Goal: Check status: Check status

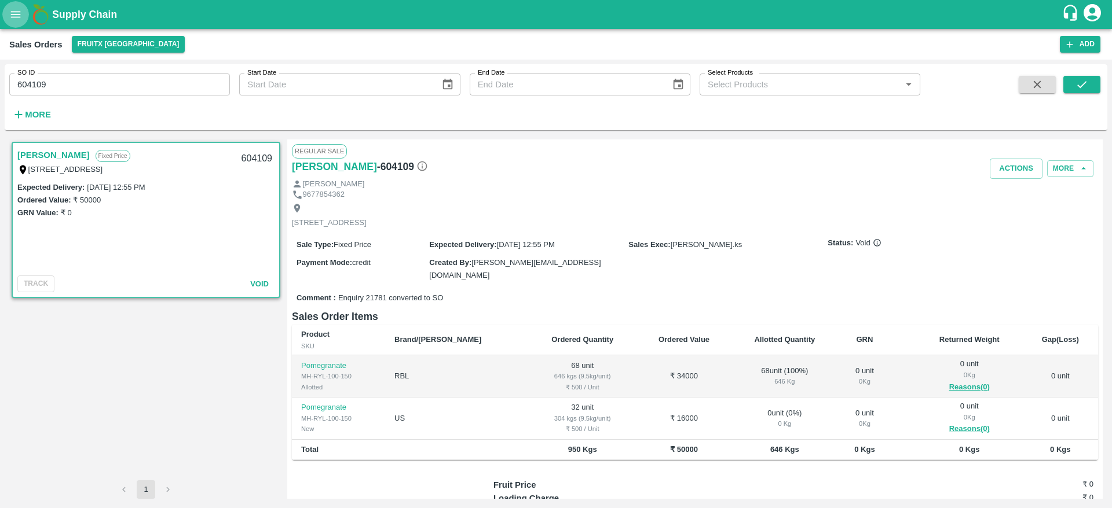
click at [20, 18] on icon "open drawer" at bounding box center [15, 14] width 13 height 13
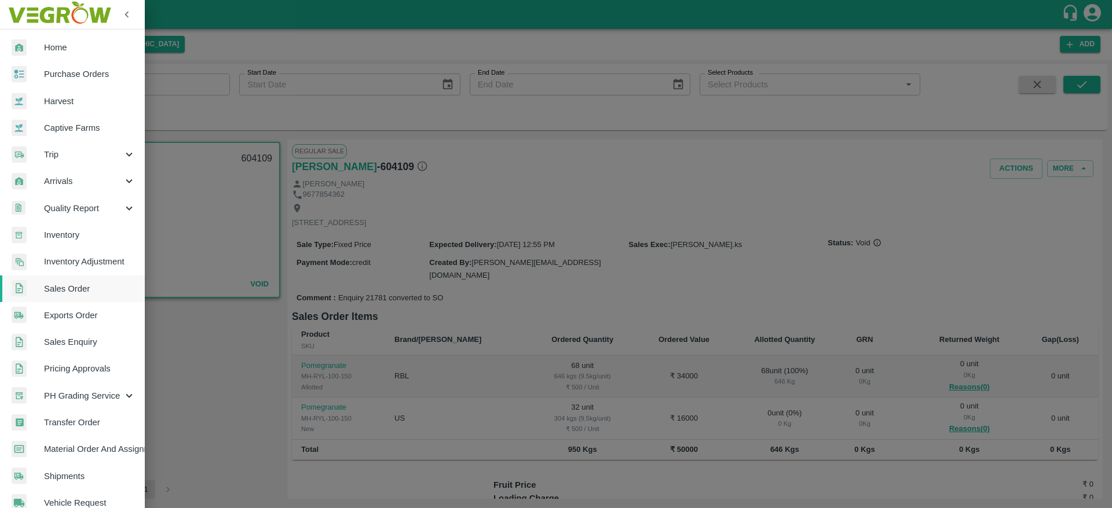
click at [66, 321] on span "Exports Order" at bounding box center [89, 315] width 91 height 13
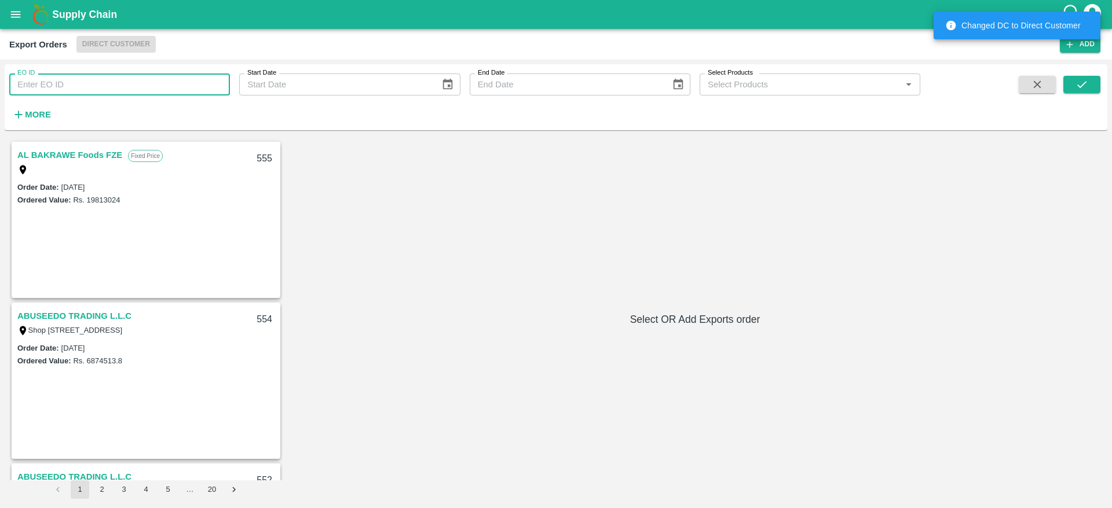
click at [84, 94] on input "EO ID" at bounding box center [119, 85] width 221 height 22
type input "522"
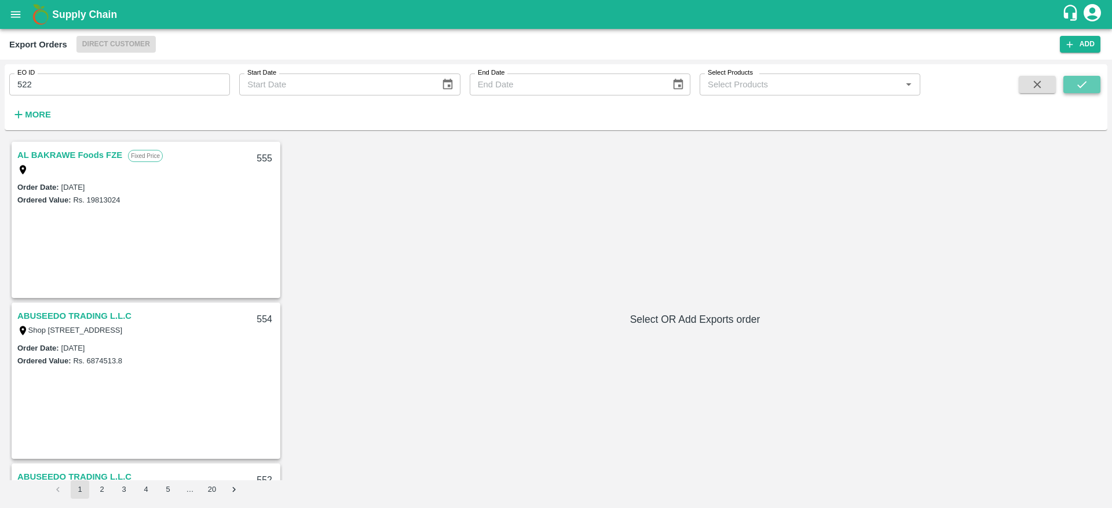
click at [1071, 87] on button "submit" at bounding box center [1081, 84] width 37 height 17
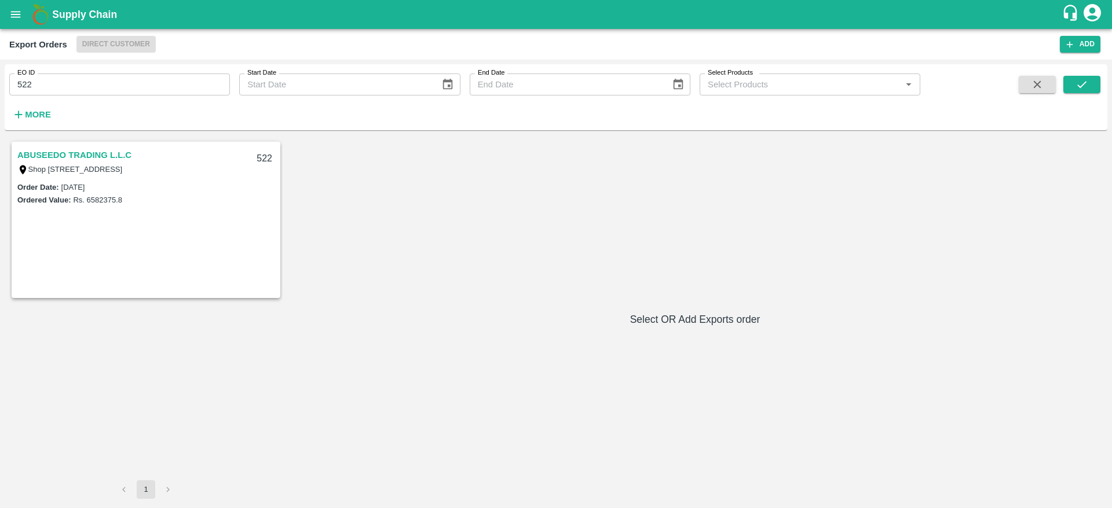
click at [91, 153] on link "ABUSEEDO TRADING L.L.C" at bounding box center [74, 155] width 114 height 15
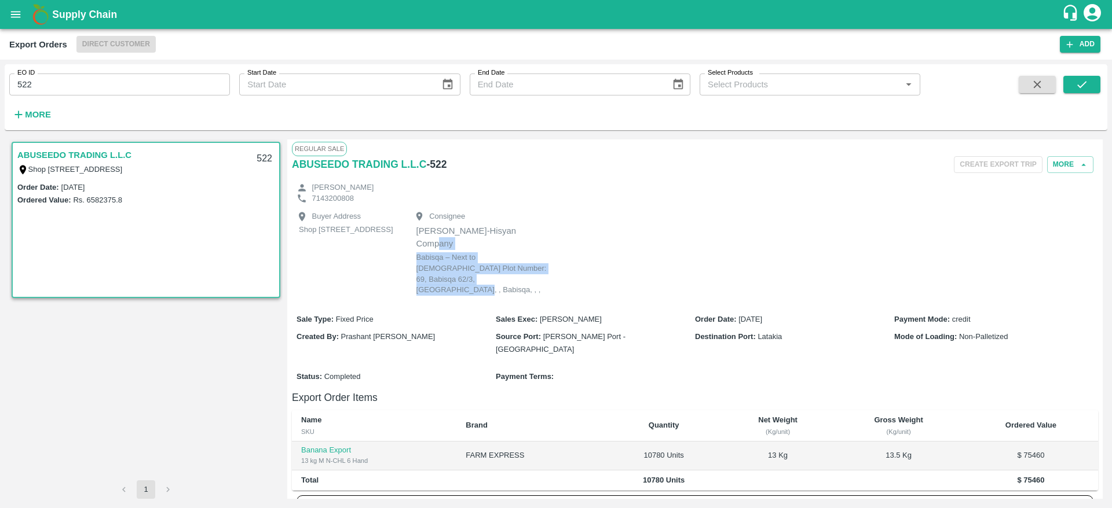
drag, startPoint x: 653, startPoint y: 277, endPoint x: 681, endPoint y: 236, distance: 49.9
click at [681, 236] on div "Buyer Address Shop No.43, ,Wholesale Building No. 2 Central Fruit and Vegetable…" at bounding box center [695, 254] width 806 height 101
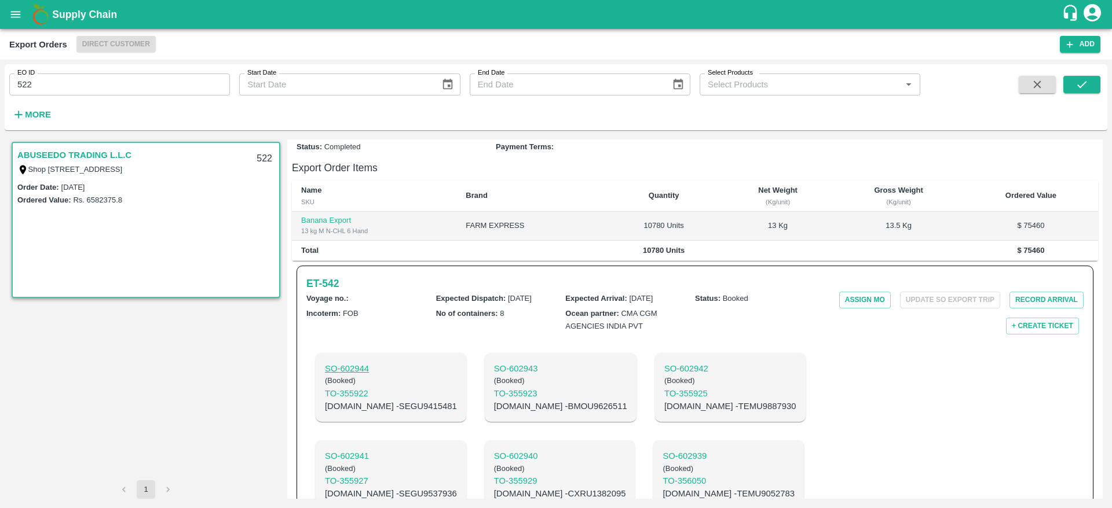
click at [357, 362] on p "SO- 602944" at bounding box center [391, 368] width 132 height 13
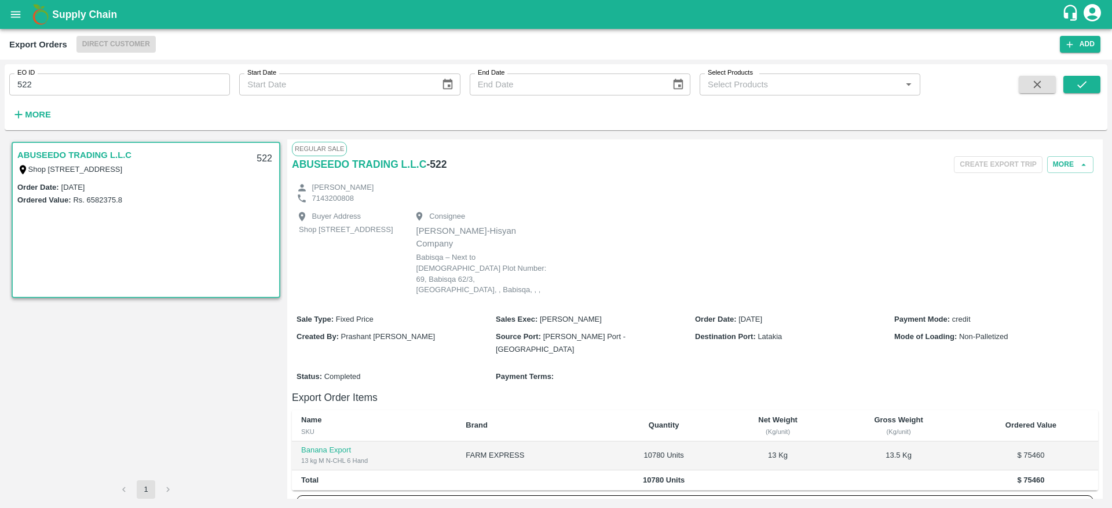
click at [95, 152] on link "ABUSEEDO TRADING L.L.C" at bounding box center [74, 155] width 114 height 15
click at [1048, 167] on button "More" at bounding box center [1070, 164] width 46 height 17
click at [1049, 226] on div "Edit" at bounding box center [1054, 217] width 74 height 27
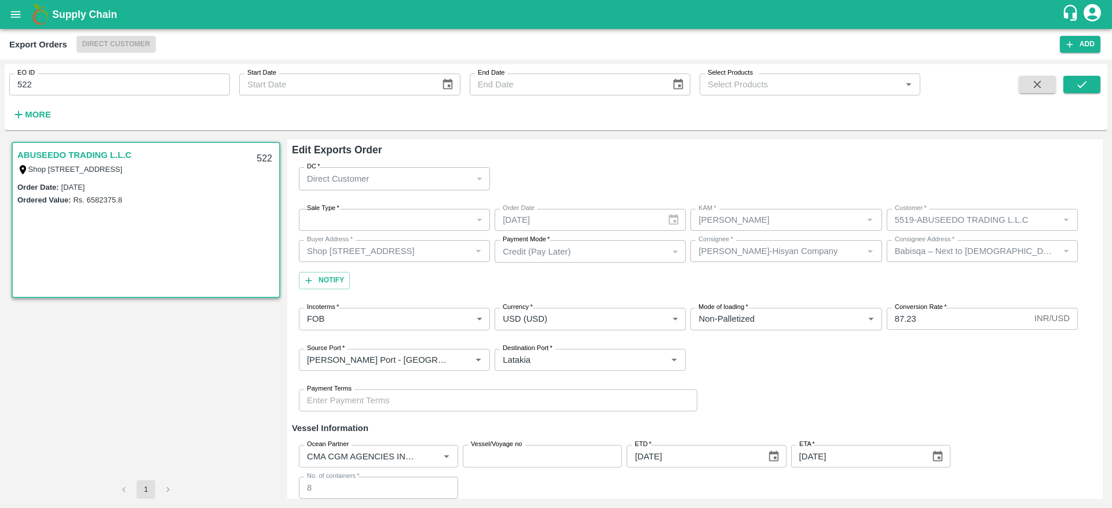
click at [834, 380] on div "Payment Terms Payment Terms" at bounding box center [695, 400] width 806 height 41
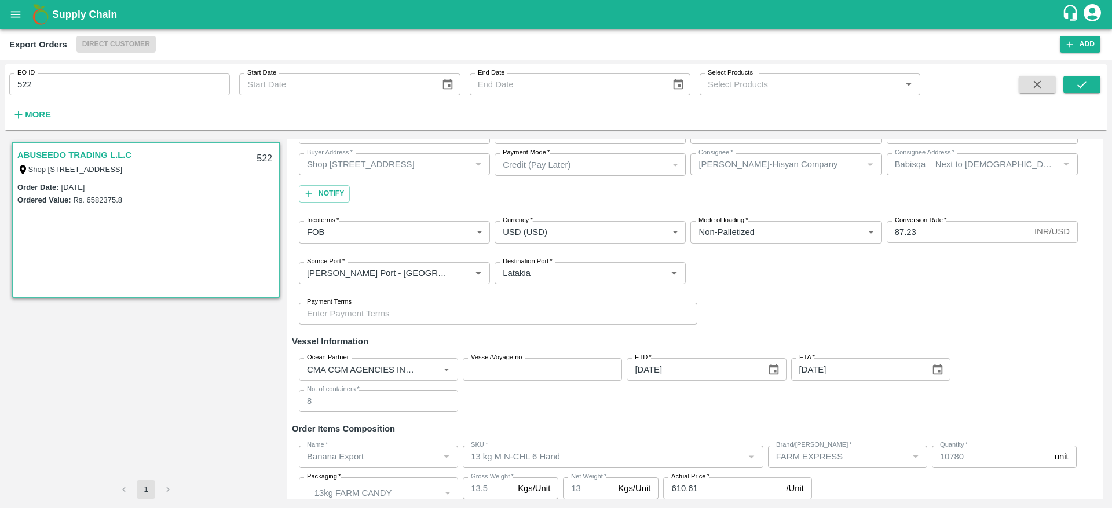
scroll to position [138, 0]
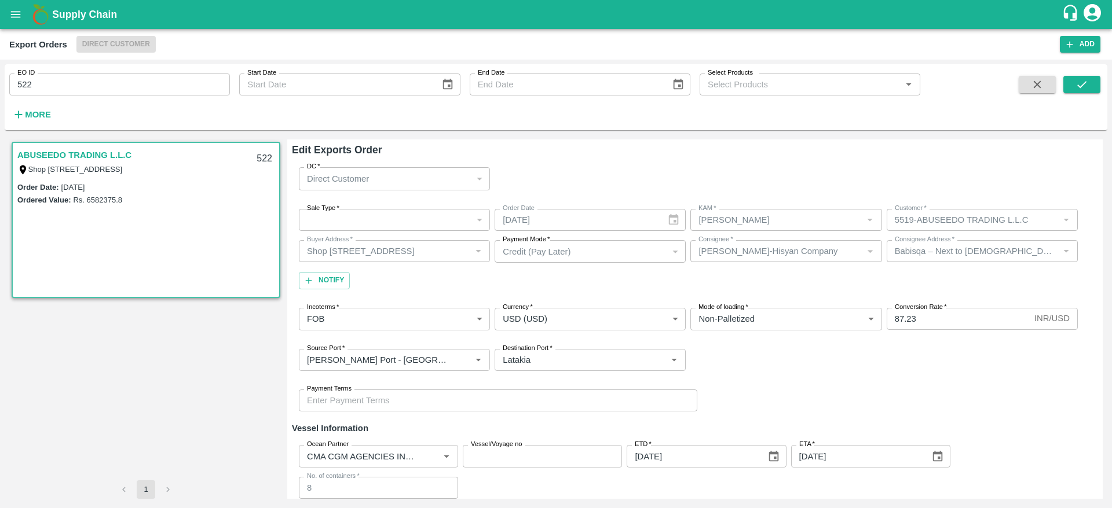
scroll to position [138, 0]
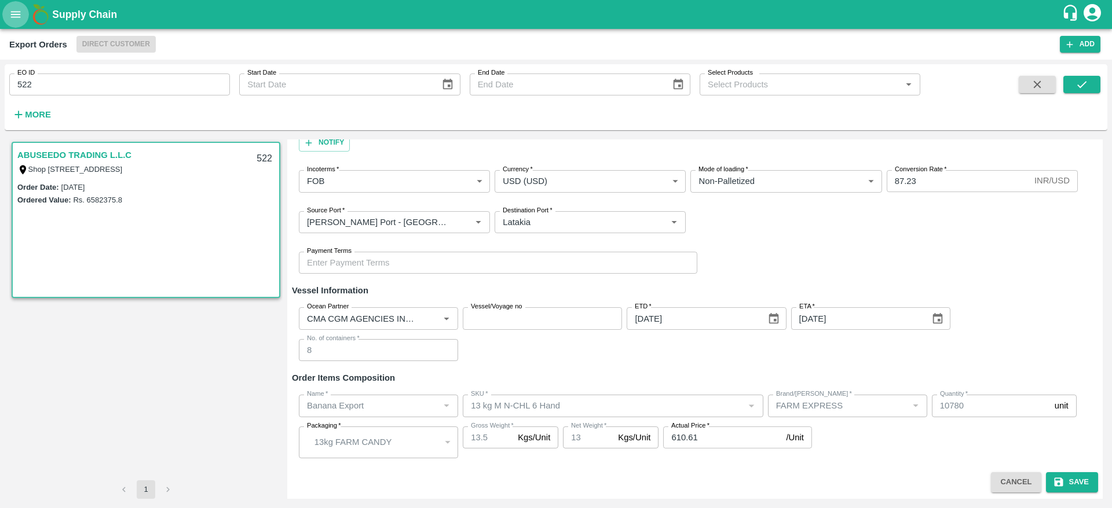
drag, startPoint x: 0, startPoint y: 0, endPoint x: 16, endPoint y: 21, distance: 26.5
click at [16, 21] on button "open drawer" at bounding box center [15, 14] width 27 height 27
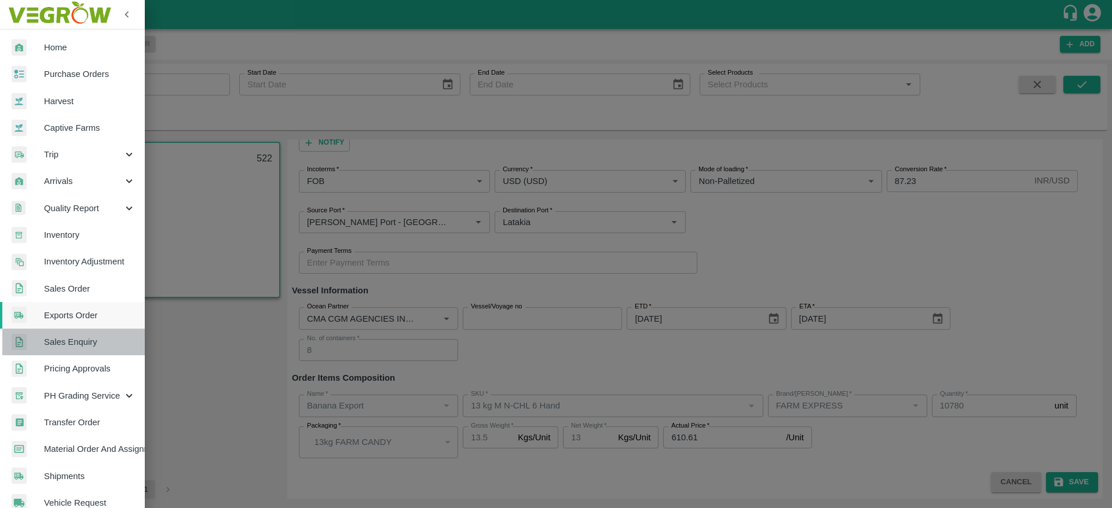
click at [78, 338] on span "Sales Enquiry" at bounding box center [89, 342] width 91 height 13
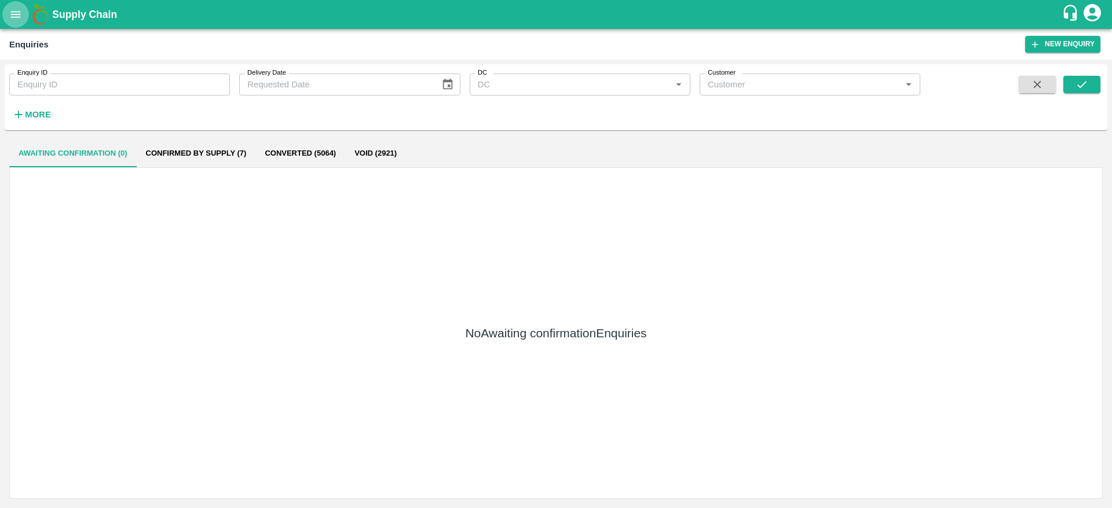
click at [13, 13] on icon "open drawer" at bounding box center [15, 14] width 13 height 13
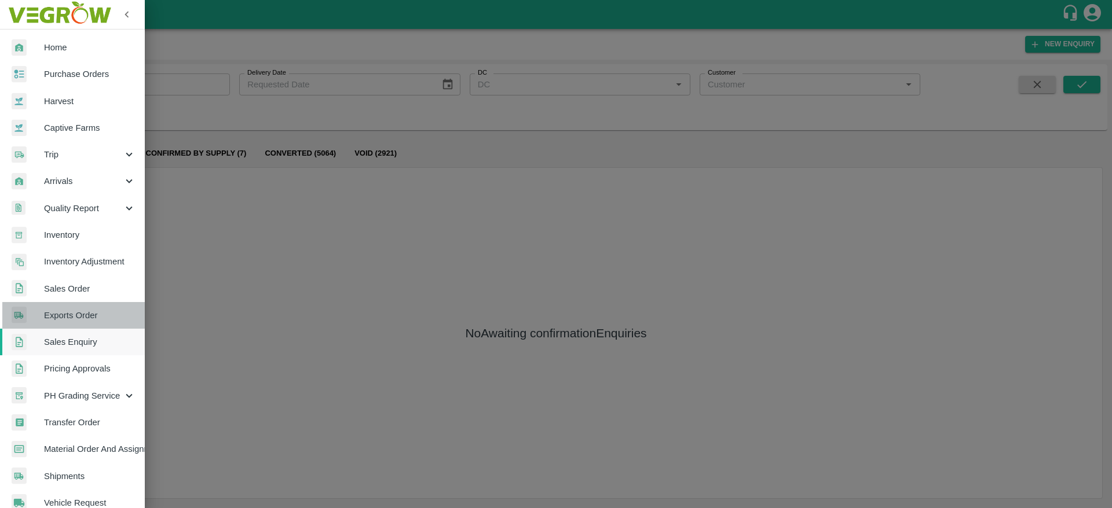
click at [97, 318] on span "Exports Order" at bounding box center [89, 315] width 91 height 13
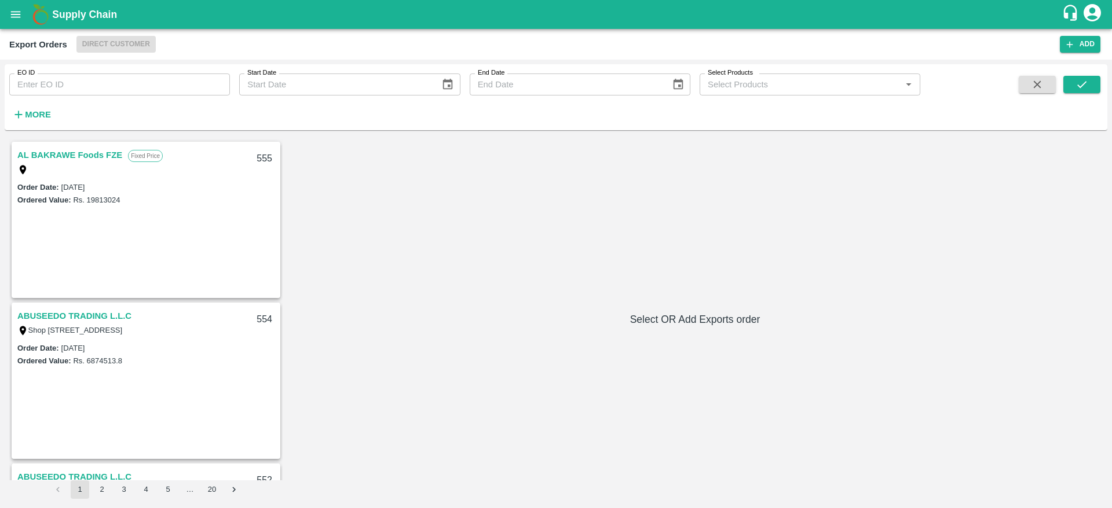
click at [97, 318] on link "ABUSEEDO TRADING L.L.C" at bounding box center [74, 316] width 114 height 15
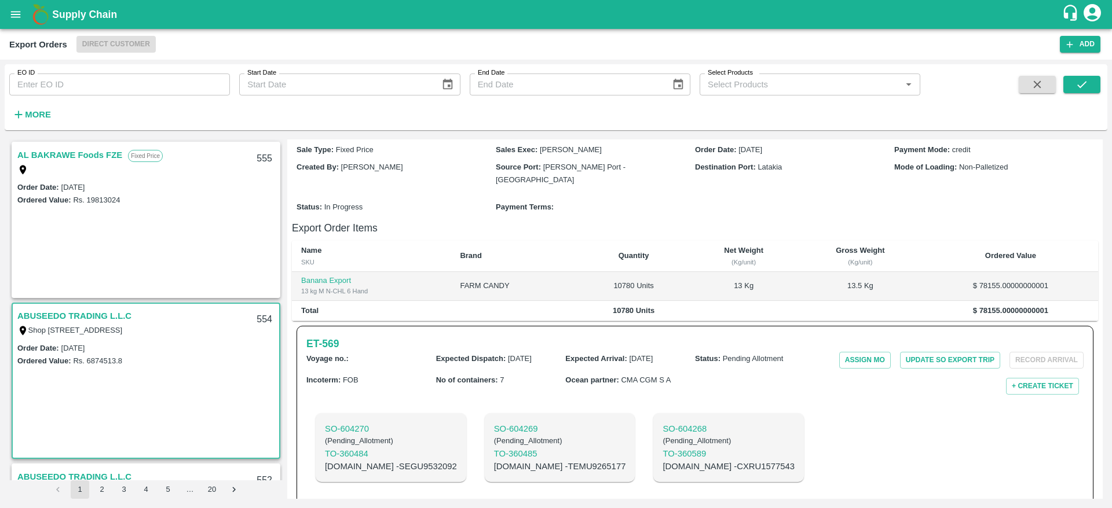
scroll to position [230, 0]
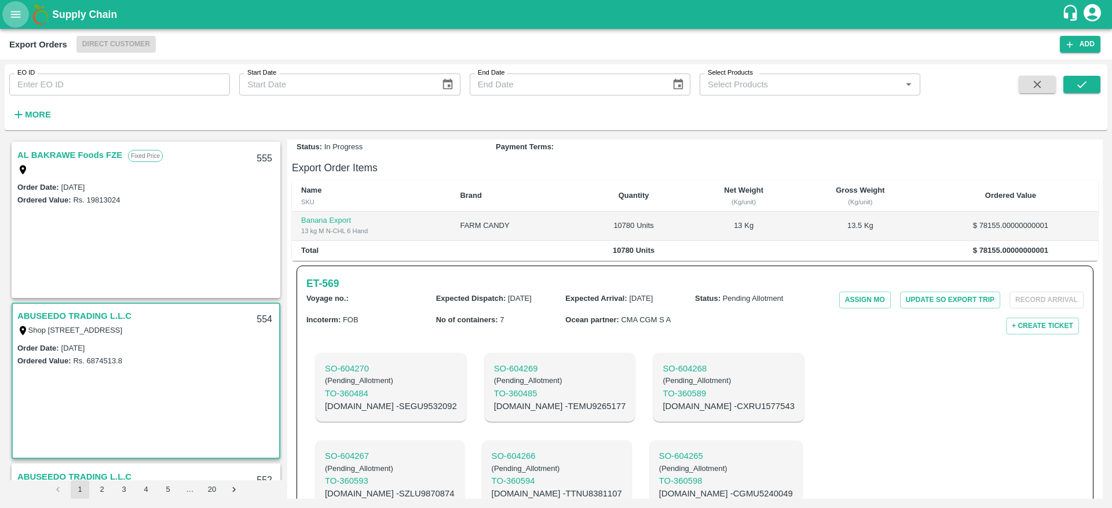
click at [17, 12] on icon "open drawer" at bounding box center [15, 14] width 13 height 13
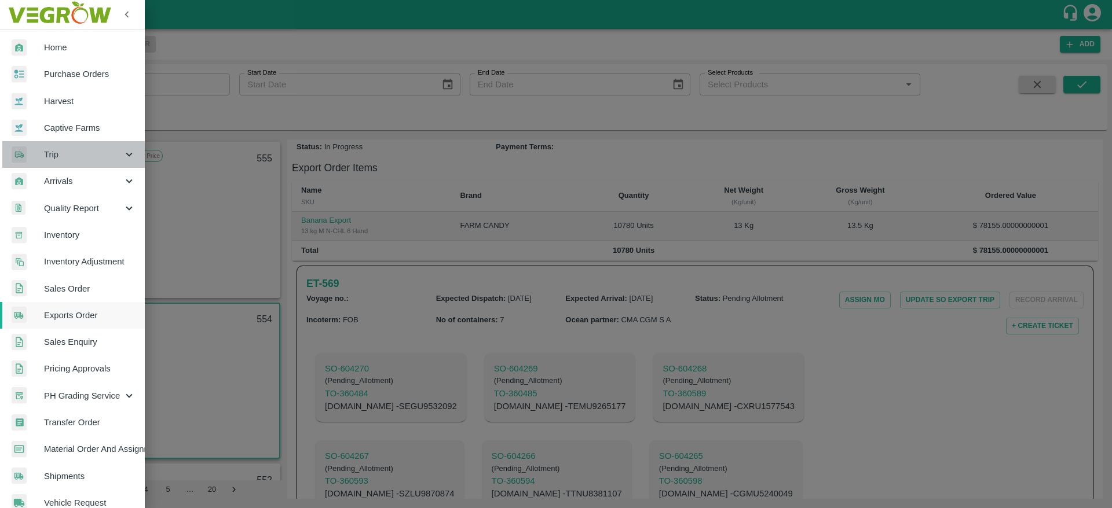
click at [97, 160] on span "Trip" at bounding box center [83, 154] width 79 height 13
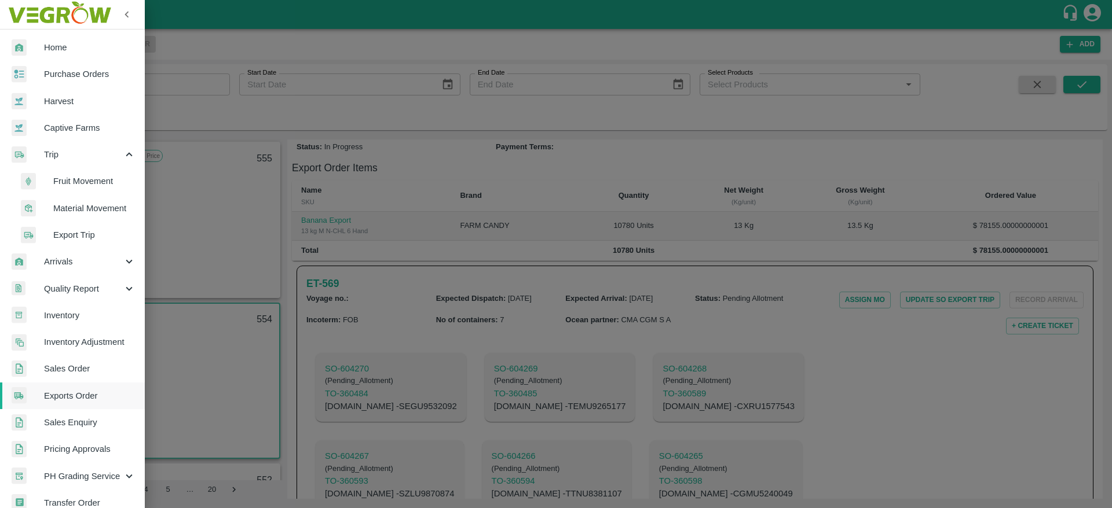
click at [94, 185] on span "Fruit Movement" at bounding box center [94, 181] width 82 height 13
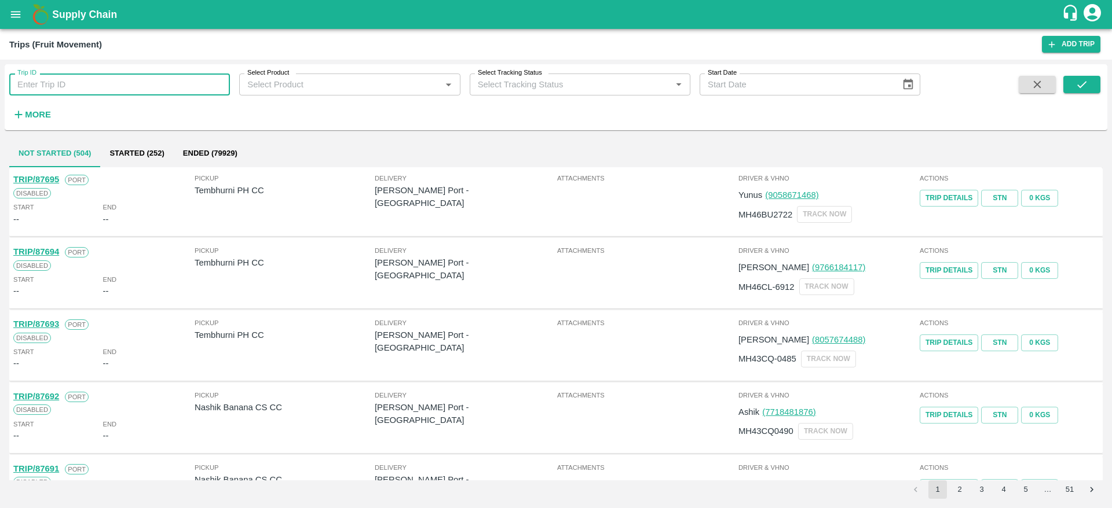
click at [180, 79] on input "Trip ID" at bounding box center [119, 85] width 221 height 22
type input "86649"
click at [1087, 82] on icon "submit" at bounding box center [1081, 84] width 13 height 13
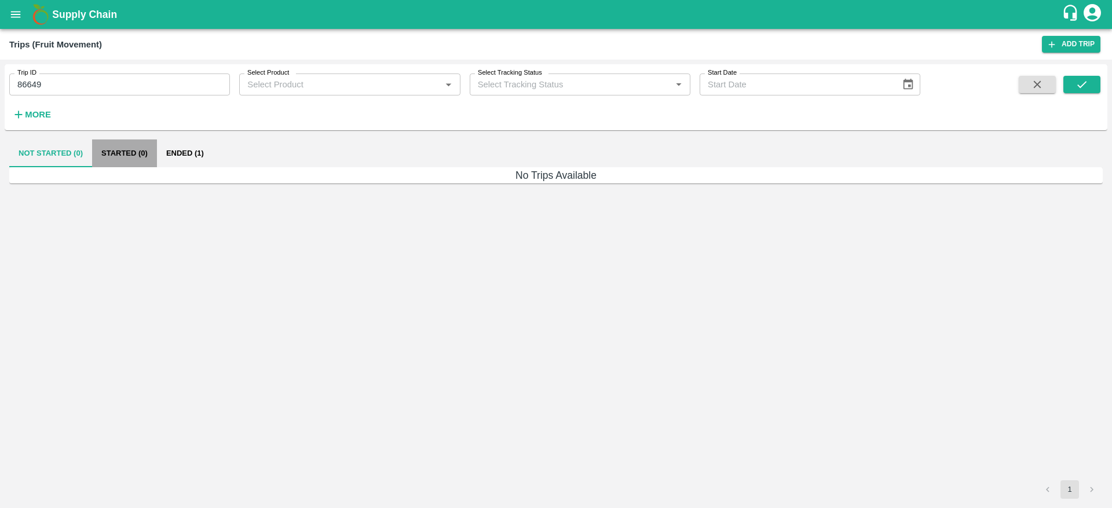
click at [147, 152] on button "Started (0)" at bounding box center [124, 154] width 65 height 28
click at [199, 156] on button "Ended (1)" at bounding box center [185, 154] width 56 height 28
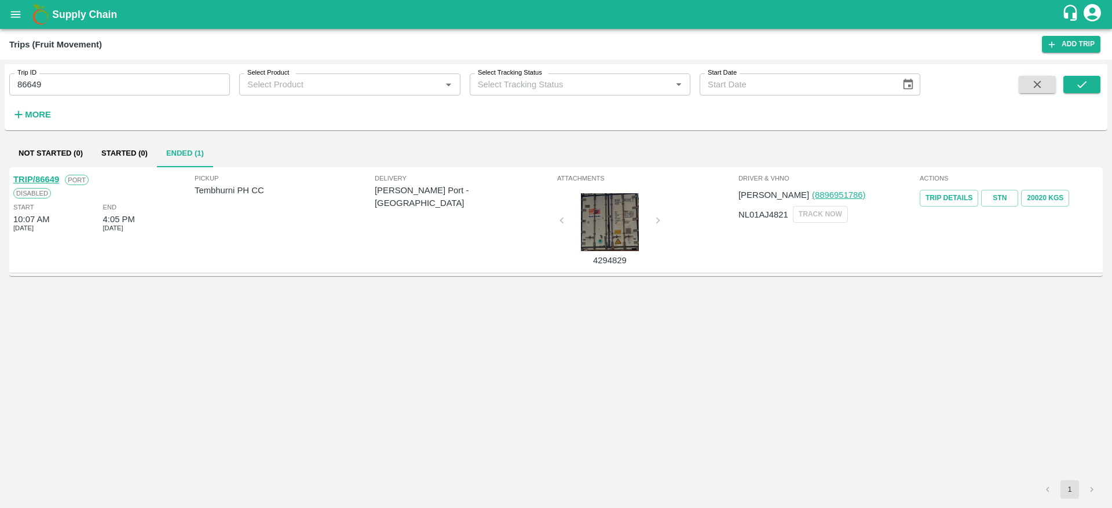
click at [53, 182] on link "TRIP/86649" at bounding box center [36, 179] width 46 height 9
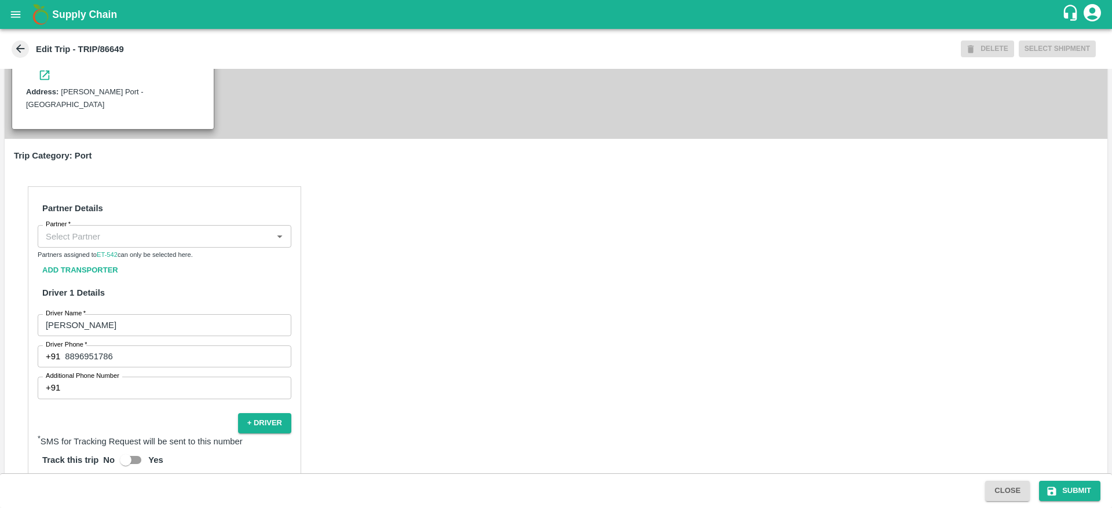
scroll to position [302, 0]
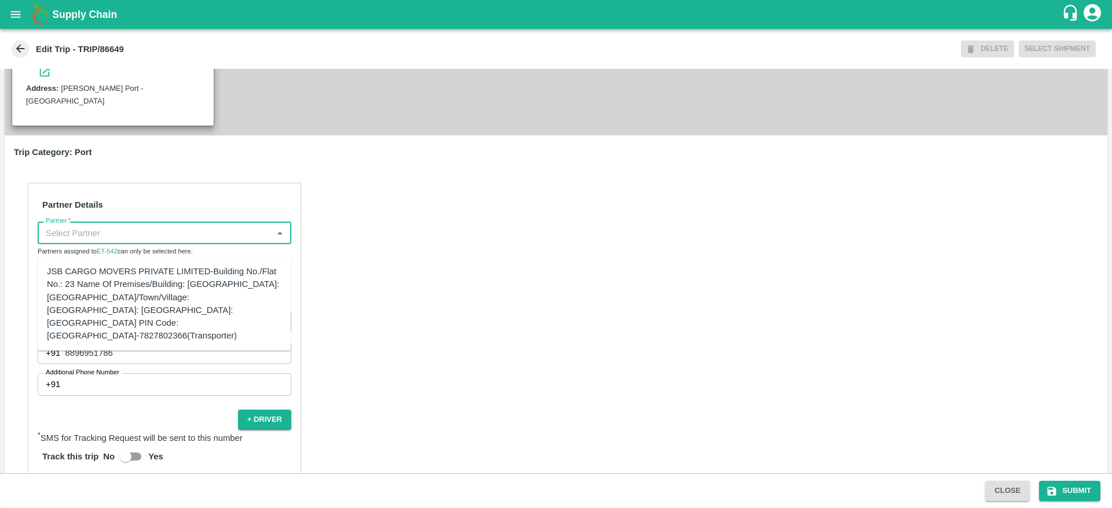
click at [226, 240] on input "Partner   *" at bounding box center [155, 232] width 228 height 15
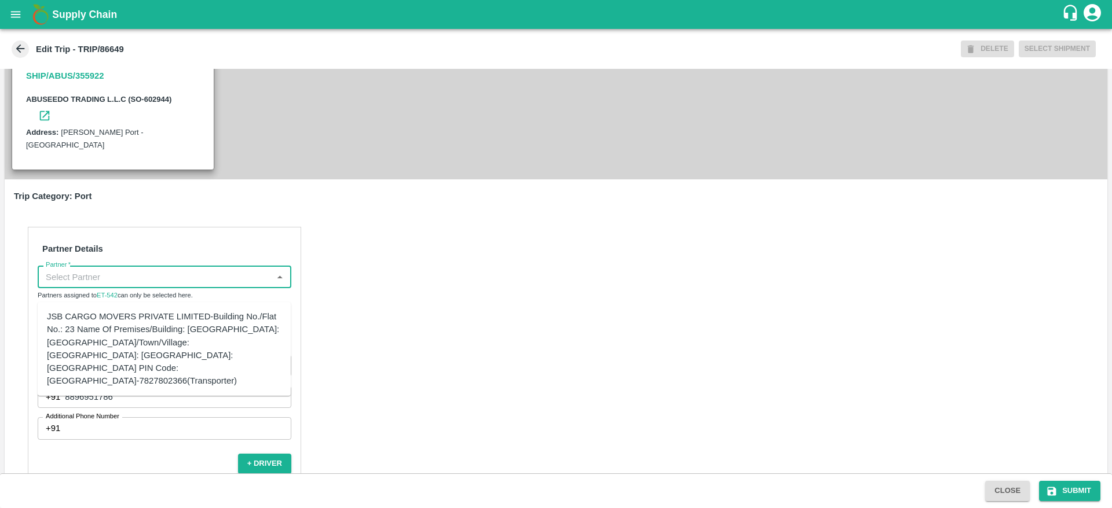
scroll to position [257, 0]
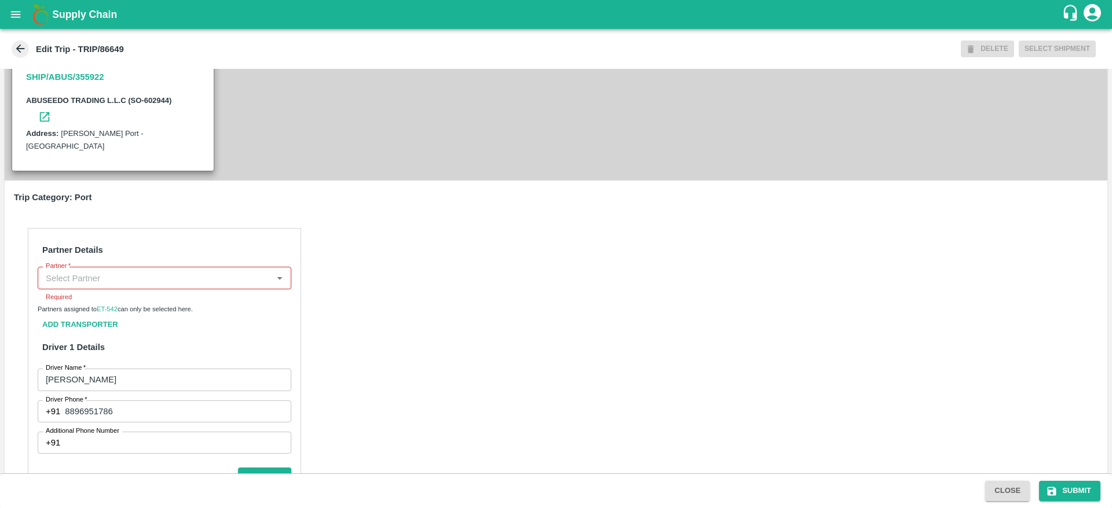
click at [443, 361] on div "Partner Details Partner   * Partner Required Partners assigned to ET-542 can on…" at bounding box center [556, 474] width 1102 height 521
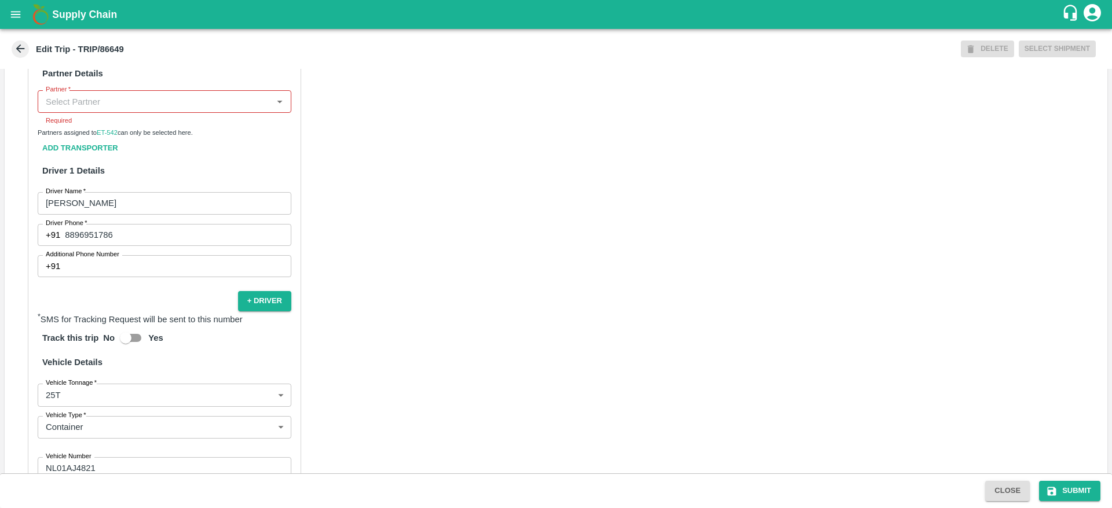
scroll to position [434, 0]
